Goal: Task Accomplishment & Management: Manage account settings

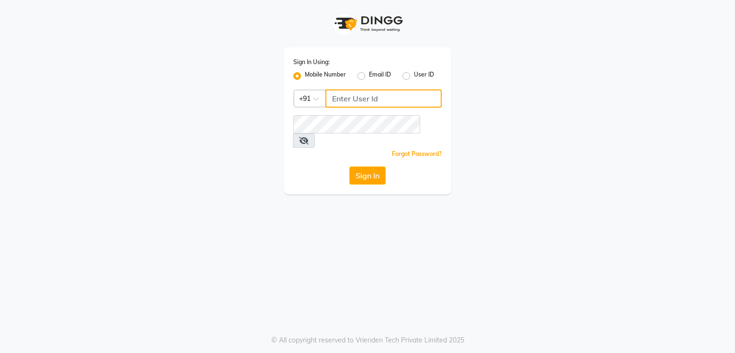
click at [357, 98] on input "Username" at bounding box center [383, 99] width 116 height 18
type input "8805000656"
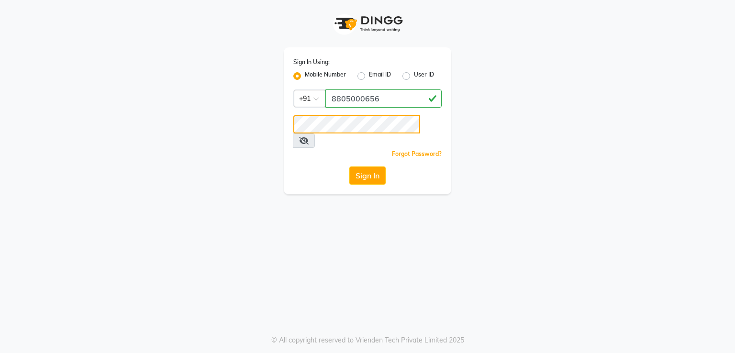
click at [349, 167] on button "Sign In" at bounding box center [367, 176] width 36 height 18
click at [371, 167] on button "Sign In" at bounding box center [367, 176] width 36 height 18
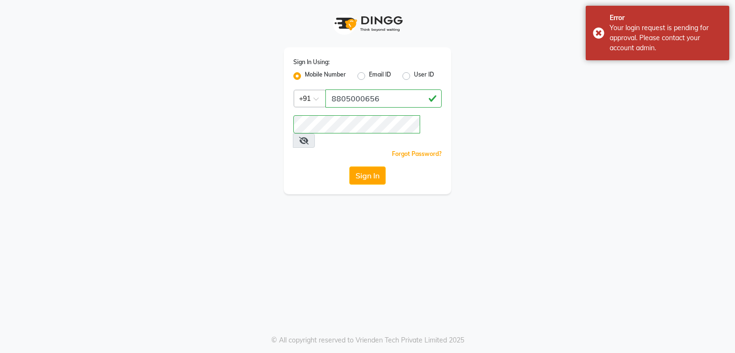
click at [223, 175] on div "Sign In Using: Mobile Number Email ID User ID Country Code × [PHONE_NUMBER] Rem…" at bounding box center [368, 97] width 546 height 194
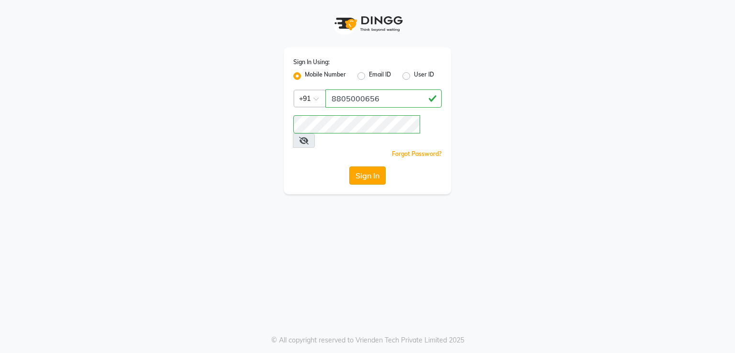
click at [370, 168] on button "Sign In" at bounding box center [367, 176] width 36 height 18
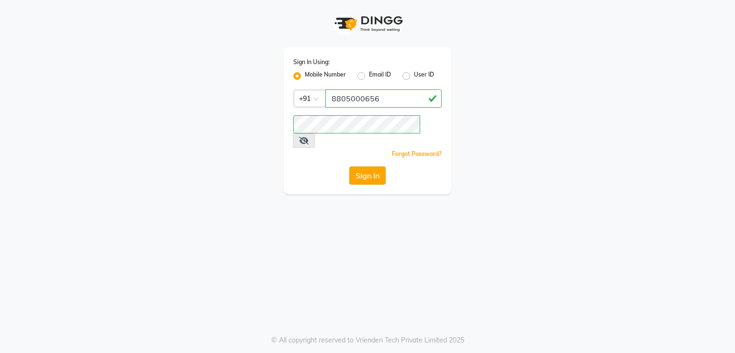
click at [370, 168] on button "Sign In" at bounding box center [367, 176] width 36 height 18
